Goal: Task Accomplishment & Management: Contribute content

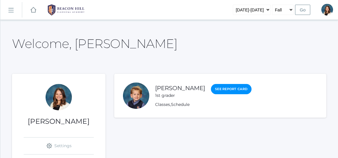
click at [10, 9] on rect at bounding box center [10, 10] width 9 height 9
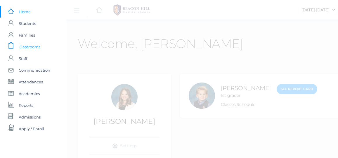
click at [39, 48] on span "Classrooms" at bounding box center [30, 47] width 22 height 12
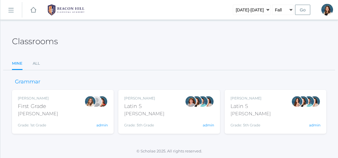
click at [142, 117] on div "Bence" at bounding box center [144, 113] width 40 height 7
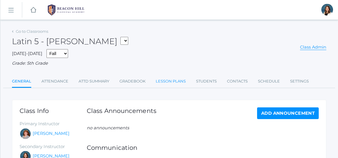
click at [171, 79] on link "Lesson Plans" at bounding box center [171, 81] width 30 height 12
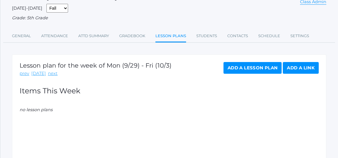
scroll to position [47, 0]
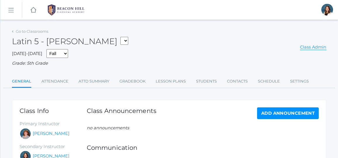
click at [11, 8] on rect at bounding box center [10, 10] width 9 height 9
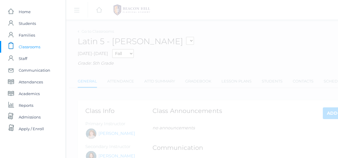
click at [36, 46] on span "Classrooms" at bounding box center [30, 47] width 22 height 12
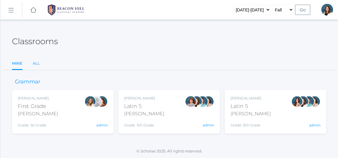
click at [37, 62] on link "All" at bounding box center [36, 64] width 7 height 12
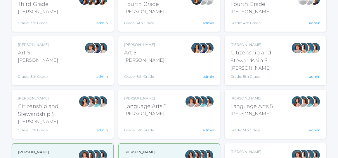
scroll to position [249, 0]
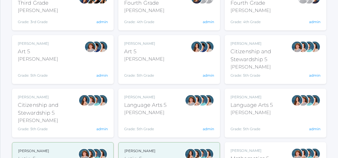
click at [149, 104] on div "Language Arts 5" at bounding box center [145, 105] width 43 height 8
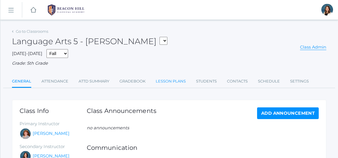
click at [172, 78] on link "Lesson Plans" at bounding box center [171, 81] width 30 height 12
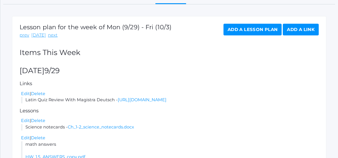
scroll to position [85, 0]
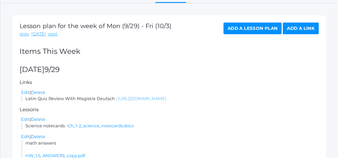
click at [158, 98] on link "https://drive.google.com/file/d/1O8EnUIzC6xV8QKKjGdMz0YAJ2GA2zv_l/view?usp=shar…" at bounding box center [142, 98] width 49 height 5
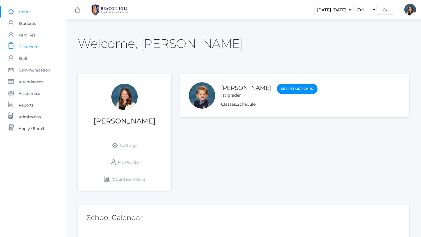
click at [37, 45] on span "Classrooms" at bounding box center [30, 47] width 22 height 12
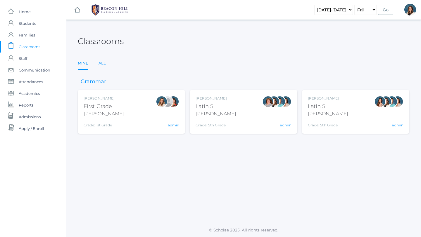
click at [102, 61] on link "All" at bounding box center [101, 64] width 7 height 12
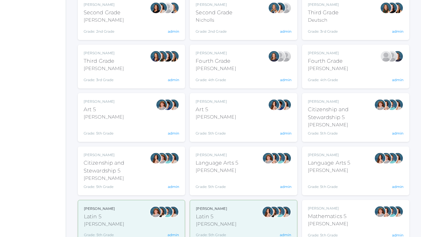
scroll to position [193, 0]
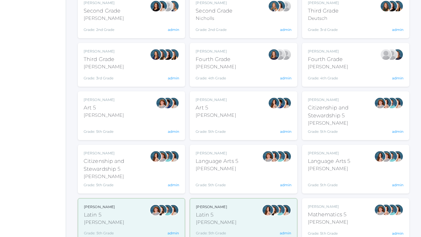
click at [229, 158] on div "Bence" at bounding box center [217, 168] width 43 height 7
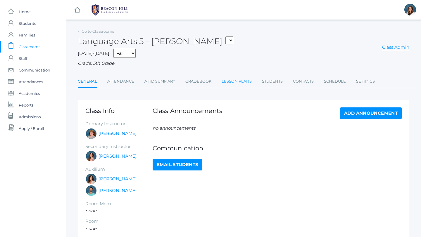
click at [236, 80] on link "Lesson Plans" at bounding box center [237, 82] width 30 height 12
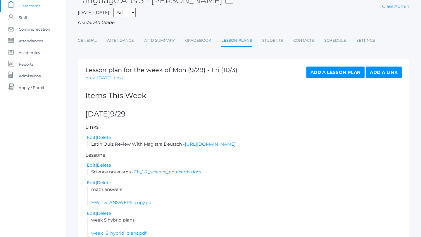
scroll to position [49, 0]
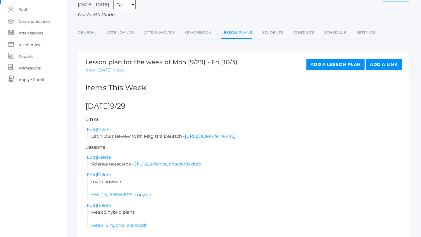
click at [109, 128] on link "Delete" at bounding box center [104, 130] width 14 height 6
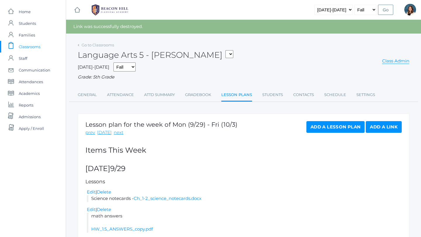
click at [376, 128] on link "Add a Link" at bounding box center [384, 127] width 36 height 12
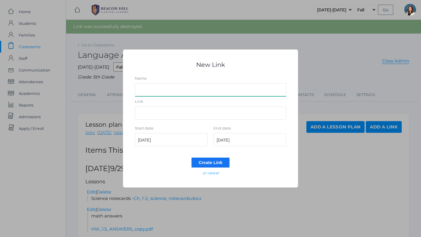
click at [193, 93] on input "Name" at bounding box center [210, 89] width 151 height 13
type input "Latin quiz review with Magistra Deutsch"
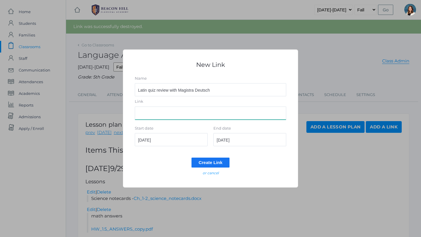
click at [151, 116] on input "Link" at bounding box center [210, 113] width 151 height 13
paste input "[URL][DOMAIN_NAME]"
type input "[URL][DOMAIN_NAME]"
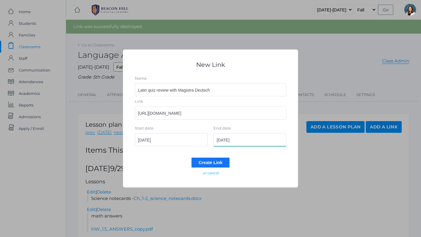
click at [242, 139] on input "2025-09-29" at bounding box center [249, 139] width 73 height 13
type input "2025-09-30"
click at [211, 162] on input "Create Link" at bounding box center [210, 163] width 38 height 10
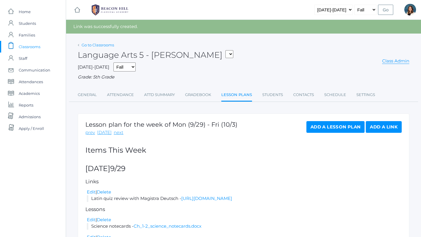
click at [94, 43] on link "Go to Classrooms" at bounding box center [98, 45] width 32 height 5
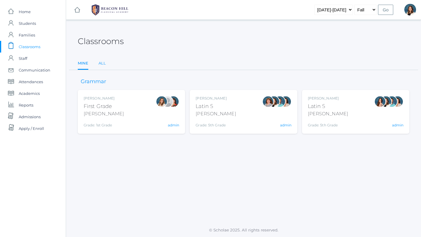
click at [103, 64] on link "All" at bounding box center [101, 64] width 7 height 12
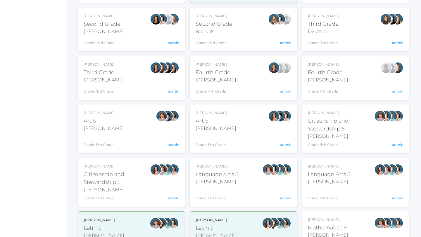
scroll to position [190, 0]
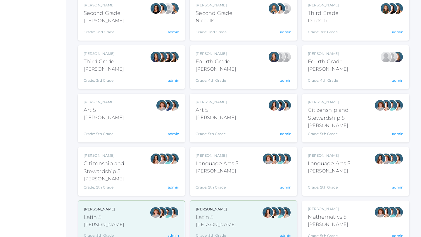
click at [334, 170] on div "Salazar" at bounding box center [329, 171] width 43 height 7
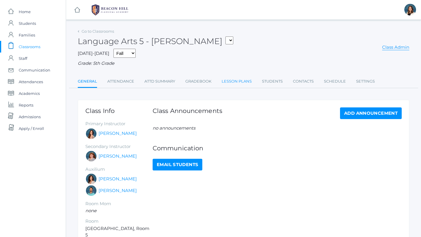
click at [235, 81] on link "Lesson Plans" at bounding box center [237, 82] width 30 height 12
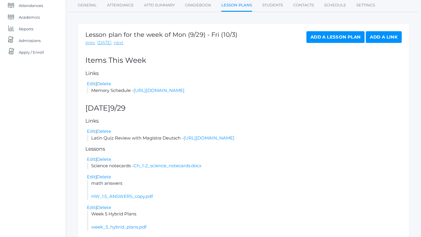
scroll to position [81, 0]
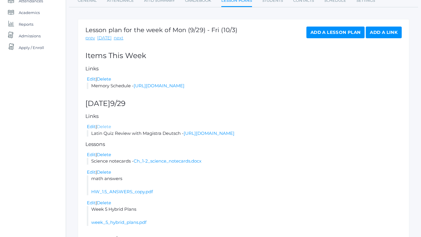
click at [104, 129] on link "Delete" at bounding box center [104, 127] width 14 height 6
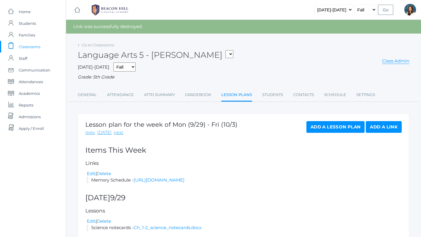
click at [380, 128] on link "Add a Link" at bounding box center [384, 127] width 36 height 12
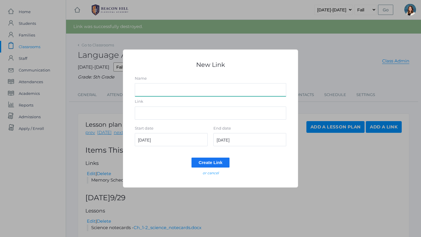
click at [200, 85] on input "Name" at bounding box center [210, 89] width 151 height 13
type input "Latin Review with Magistra Deutsch"
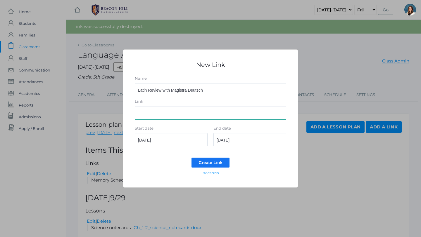
click at [174, 115] on input "Link" at bounding box center [210, 113] width 151 height 13
paste input "[URL][DOMAIN_NAME]"
type input "[URL][DOMAIN_NAME]"
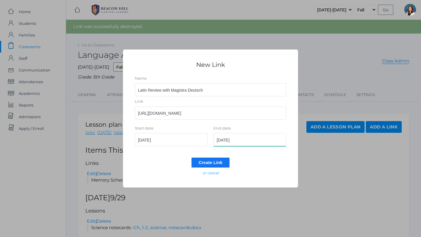
click at [242, 142] on input "2025-09-29" at bounding box center [249, 139] width 73 height 13
type input "2025-09-30"
click at [220, 161] on input "Create Link" at bounding box center [210, 163] width 38 height 10
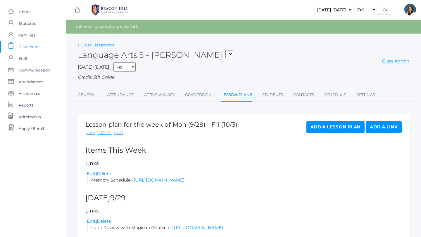
click at [89, 44] on link "Go to Classrooms" at bounding box center [98, 45] width 32 height 5
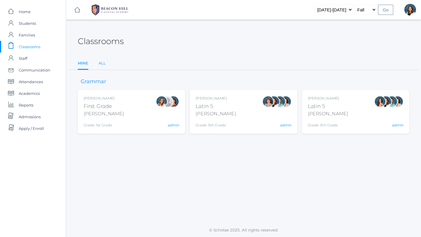
click at [103, 63] on link "All" at bounding box center [101, 64] width 7 height 12
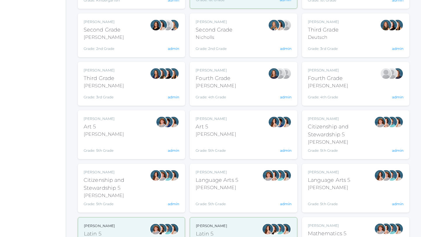
scroll to position [178, 0]
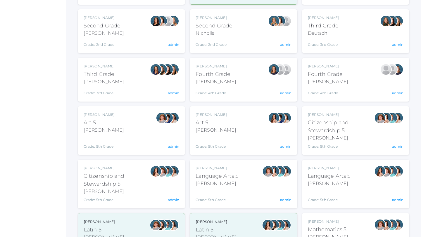
click at [227, 178] on div "Language Arts 5" at bounding box center [217, 176] width 43 height 8
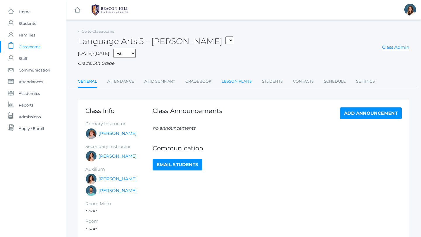
click at [238, 80] on link "Lesson Plans" at bounding box center [237, 82] width 30 height 12
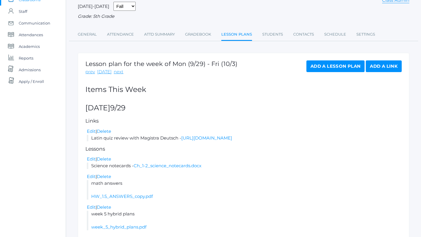
scroll to position [57, 0]
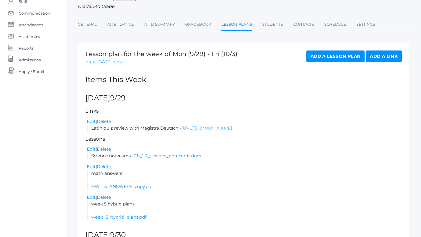
click at [221, 128] on link "[URL][DOMAIN_NAME]" at bounding box center [206, 128] width 51 height 6
click at [215, 127] on link "[URL][DOMAIN_NAME]" at bounding box center [206, 128] width 51 height 6
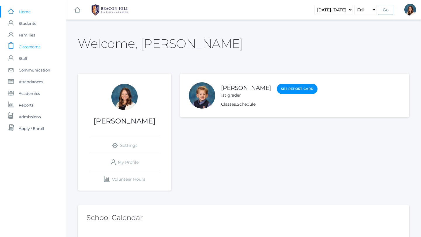
click at [30, 46] on span "Classrooms" at bounding box center [30, 47] width 22 height 12
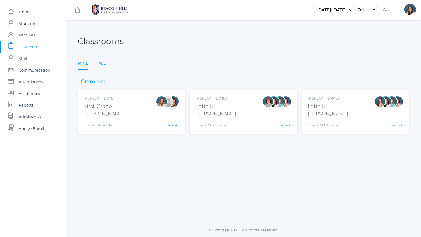
click at [103, 63] on link "All" at bounding box center [101, 64] width 7 height 12
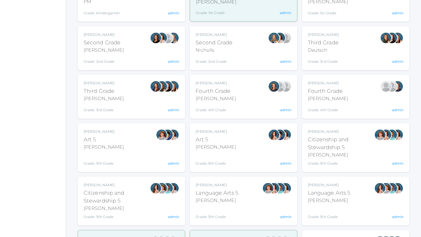
scroll to position [161, 0]
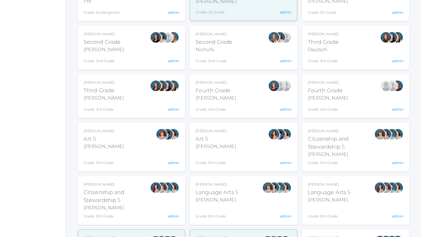
click at [339, 209] on div "Grade: 5th Grade" at bounding box center [329, 212] width 43 height 13
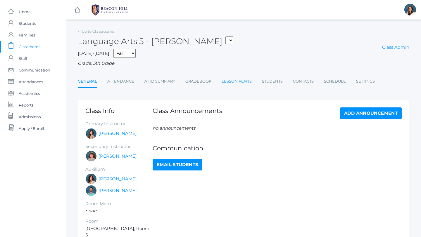
click at [237, 82] on link "Lesson Plans" at bounding box center [237, 82] width 30 height 12
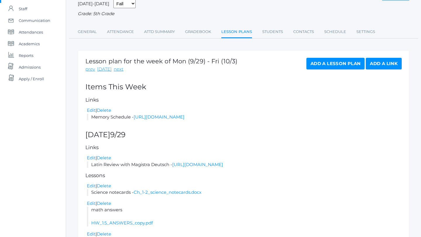
scroll to position [52, 0]
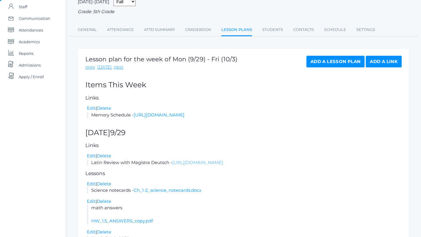
click at [196, 165] on link "[URL][DOMAIN_NAME]" at bounding box center [197, 163] width 51 height 6
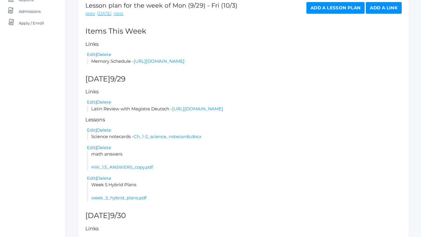
scroll to position [111, 0]
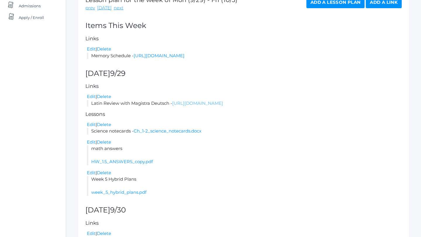
click at [196, 106] on link "[URL][DOMAIN_NAME]" at bounding box center [197, 104] width 51 height 6
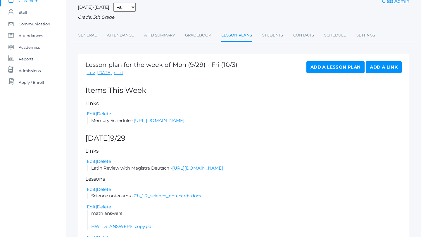
scroll to position [0, 0]
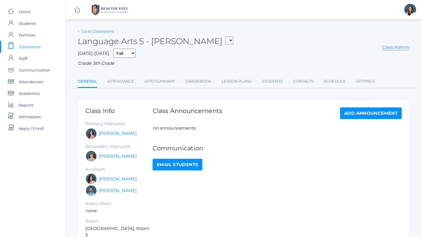
click at [108, 32] on link "Go to Classrooms" at bounding box center [98, 31] width 32 height 5
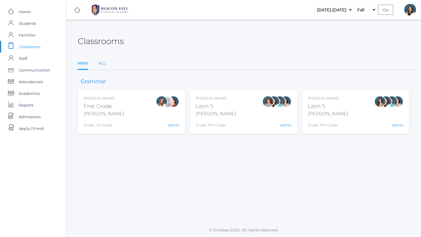
click at [101, 63] on link "All" at bounding box center [101, 64] width 7 height 12
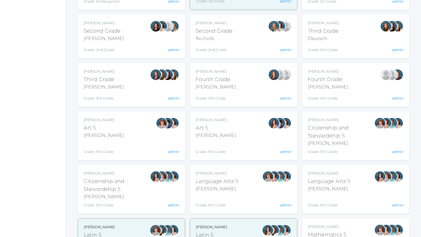
scroll to position [176, 0]
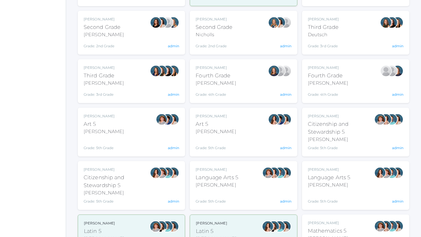
click at [241, 187] on div "Sarah Bence Language Arts 5 Bence Grade: 5th Grade 05LA admin" at bounding box center [244, 185] width 96 height 37
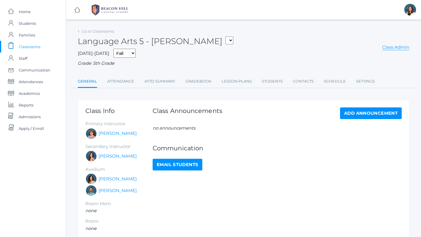
scroll to position [0, 0]
click at [236, 79] on link "Lesson Plans" at bounding box center [237, 81] width 30 height 12
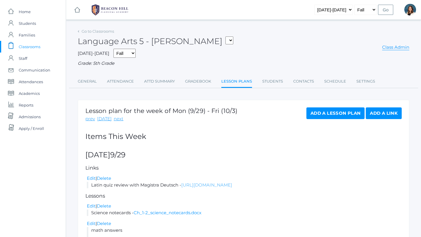
click at [207, 187] on link "[URL][DOMAIN_NAME]" at bounding box center [206, 185] width 51 height 6
